Goal: Task Accomplishment & Management: Manage account settings

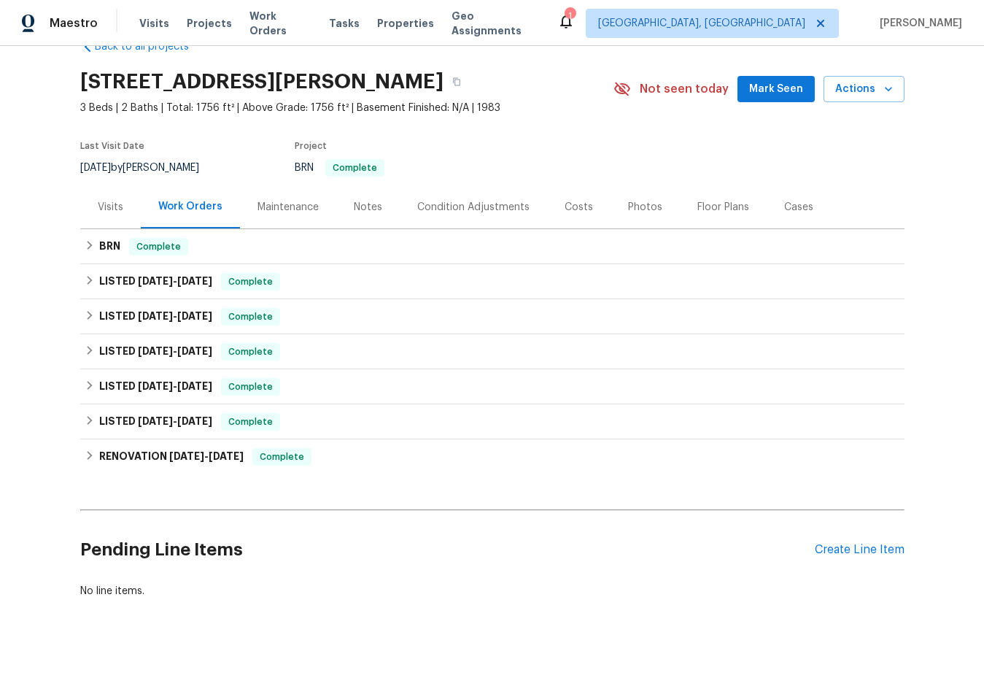
scroll to position [55, 0]
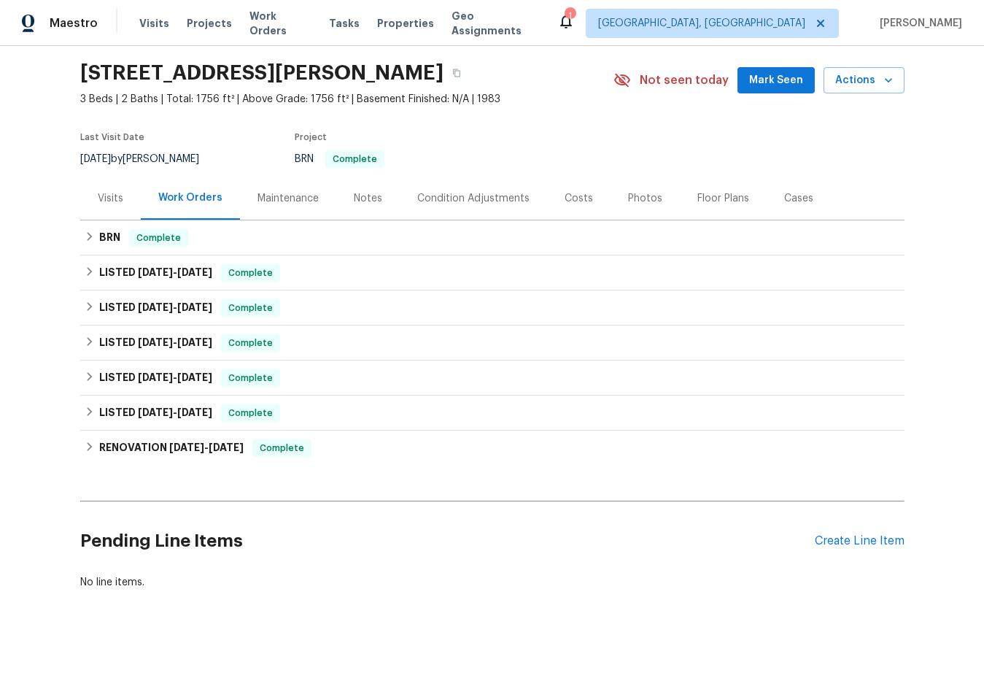
click at [308, 197] on div "Maintenance" at bounding box center [288, 198] width 96 height 43
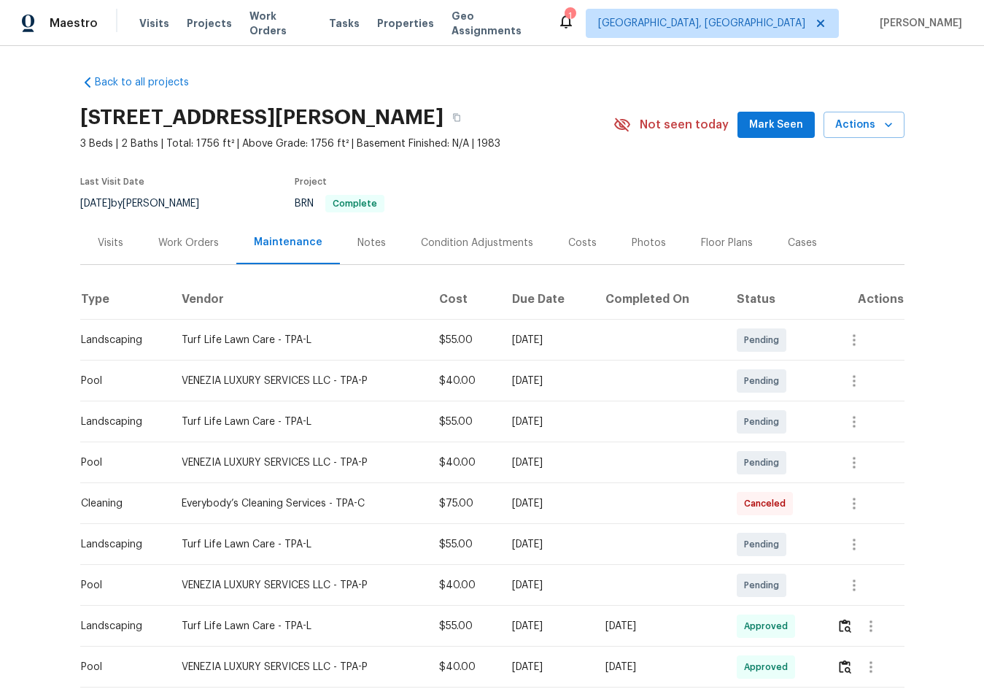
click at [182, 244] on div "Work Orders" at bounding box center [188, 243] width 61 height 15
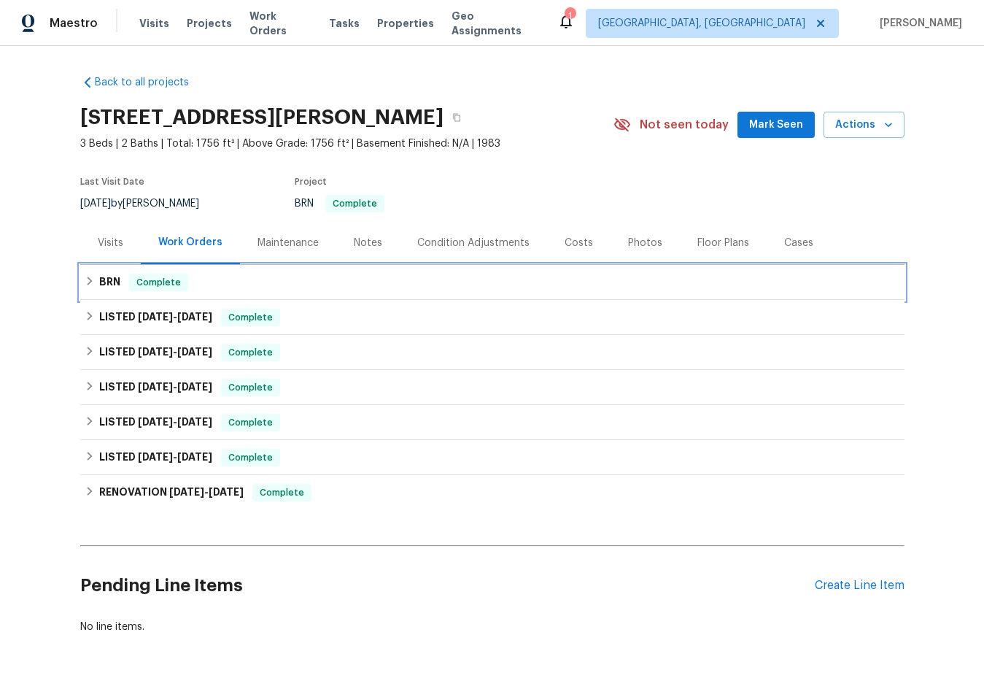
click at [206, 288] on div "BRN Complete" at bounding box center [493, 283] width 816 height 18
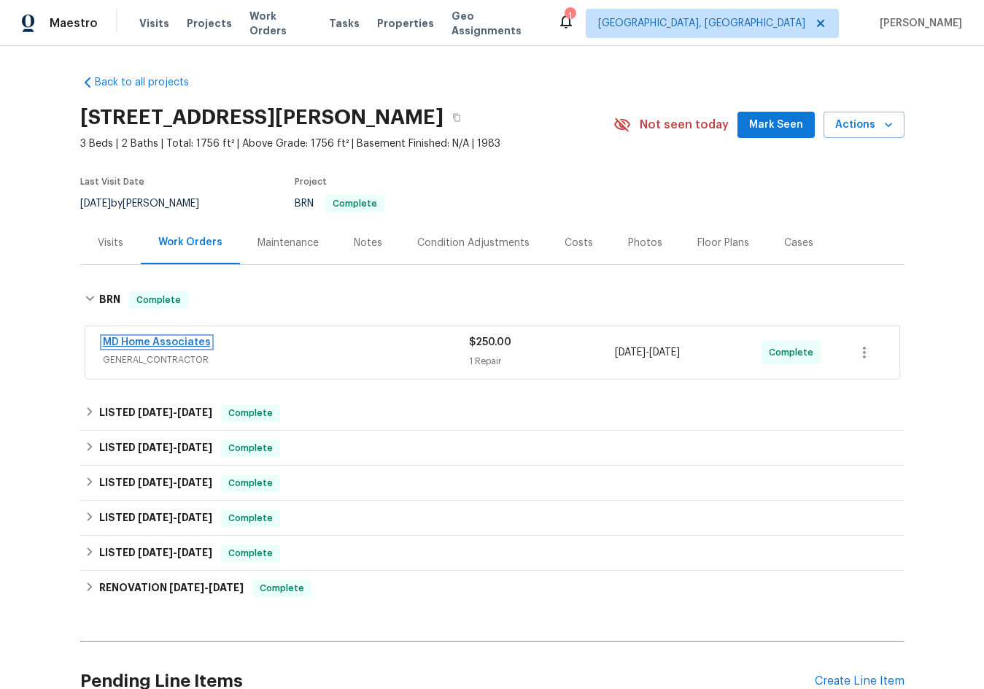
click at [157, 342] on link "MD Home Associates" at bounding box center [157, 342] width 108 height 10
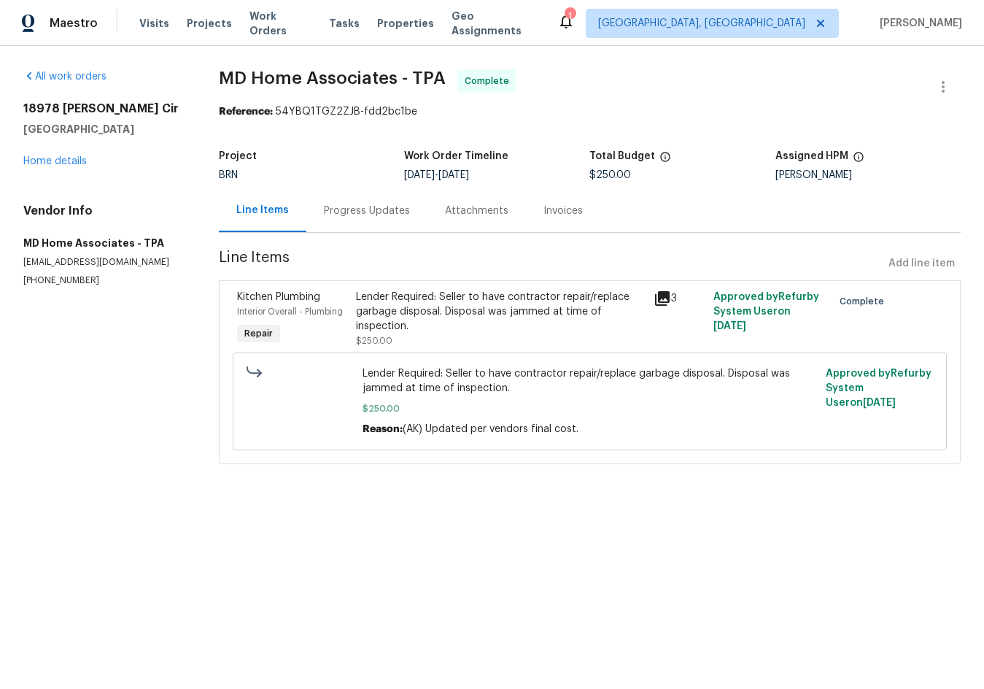
click at [654, 300] on icon at bounding box center [663, 299] width 18 height 18
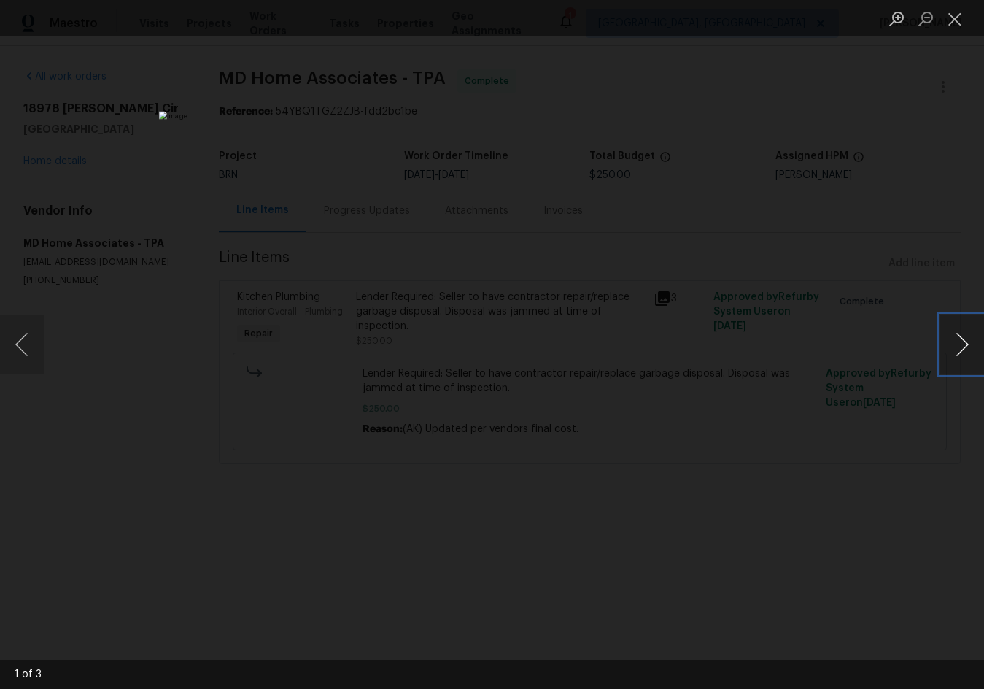
click at [960, 349] on button "Next image" at bounding box center [963, 344] width 44 height 58
click at [887, 242] on div "Lightbox" at bounding box center [492, 344] width 984 height 689
